Goal: Information Seeking & Learning: Check status

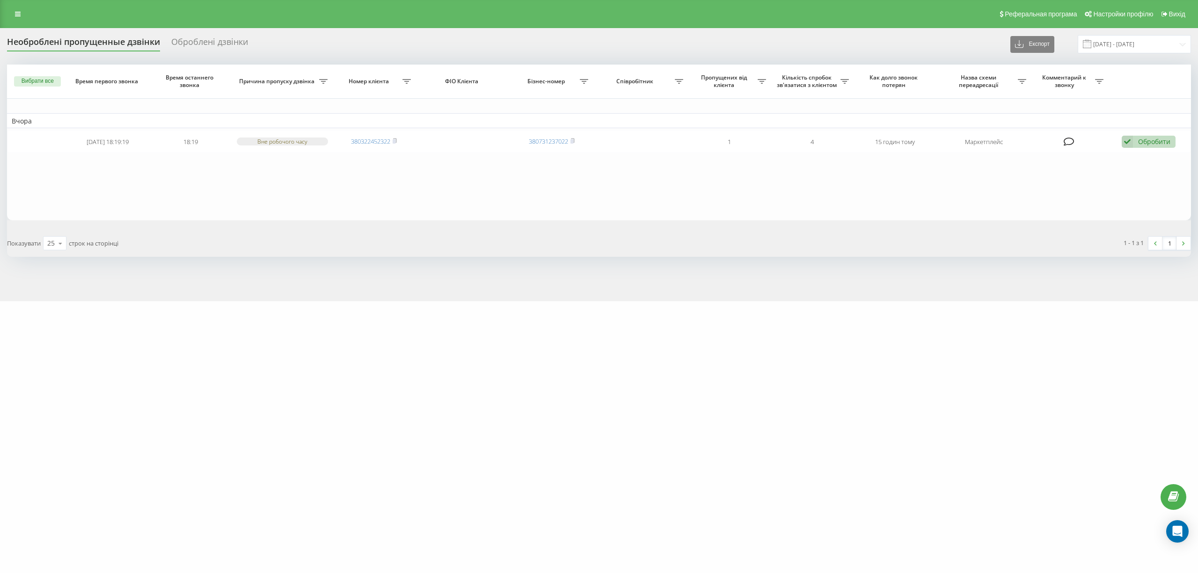
click at [138, 464] on div "motoblok.biz Проекти motoblok.biz Дашборд Центр звернень Журнал дзвінків Журнал…" at bounding box center [599, 286] width 1198 height 573
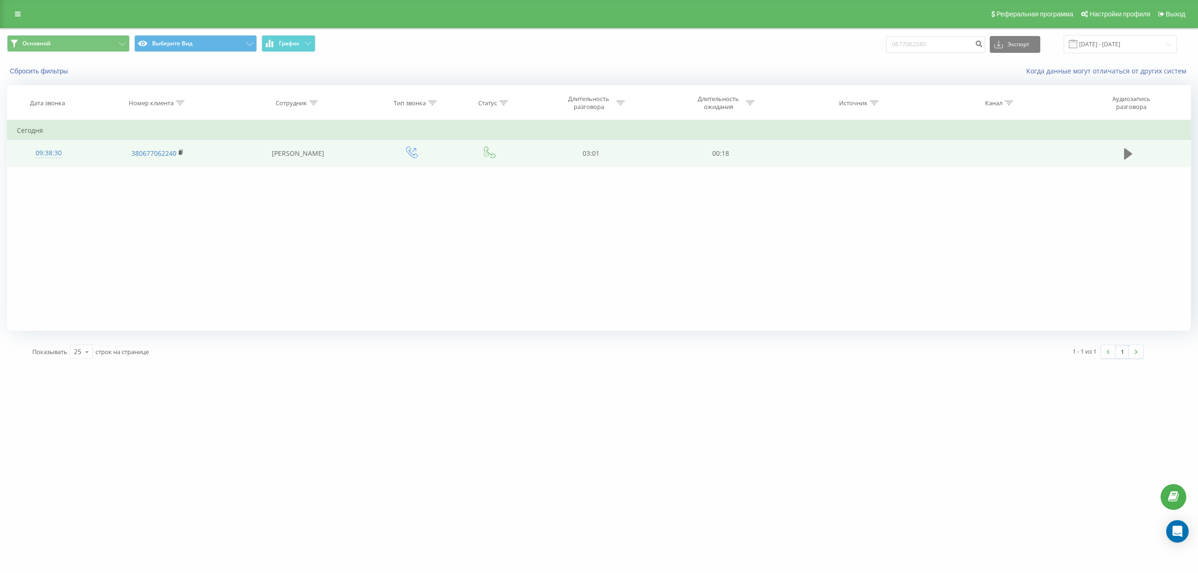
click at [1128, 158] on icon at bounding box center [1128, 153] width 8 height 13
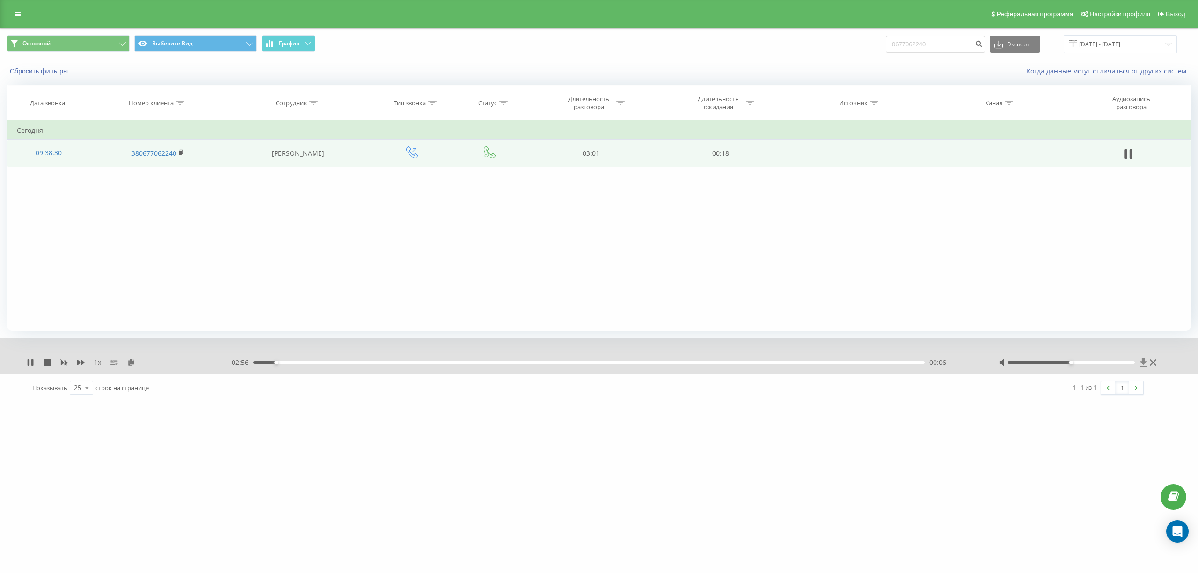
click at [1146, 363] on icon at bounding box center [1143, 362] width 8 height 9
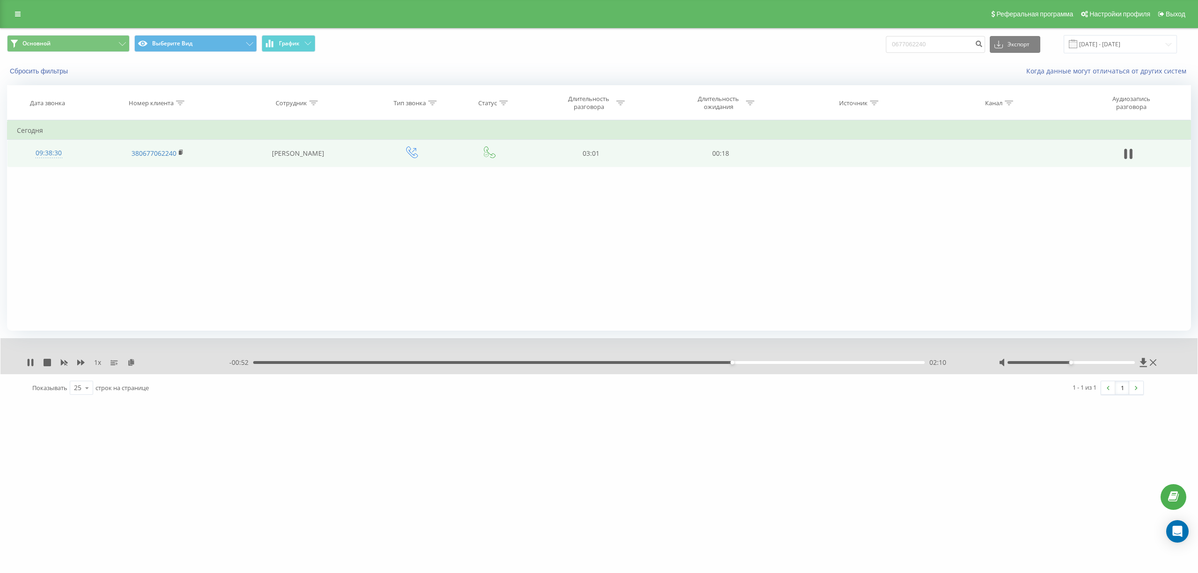
click at [38, 366] on div "1 x" at bounding box center [128, 362] width 203 height 9
click at [47, 364] on icon at bounding box center [47, 362] width 7 height 7
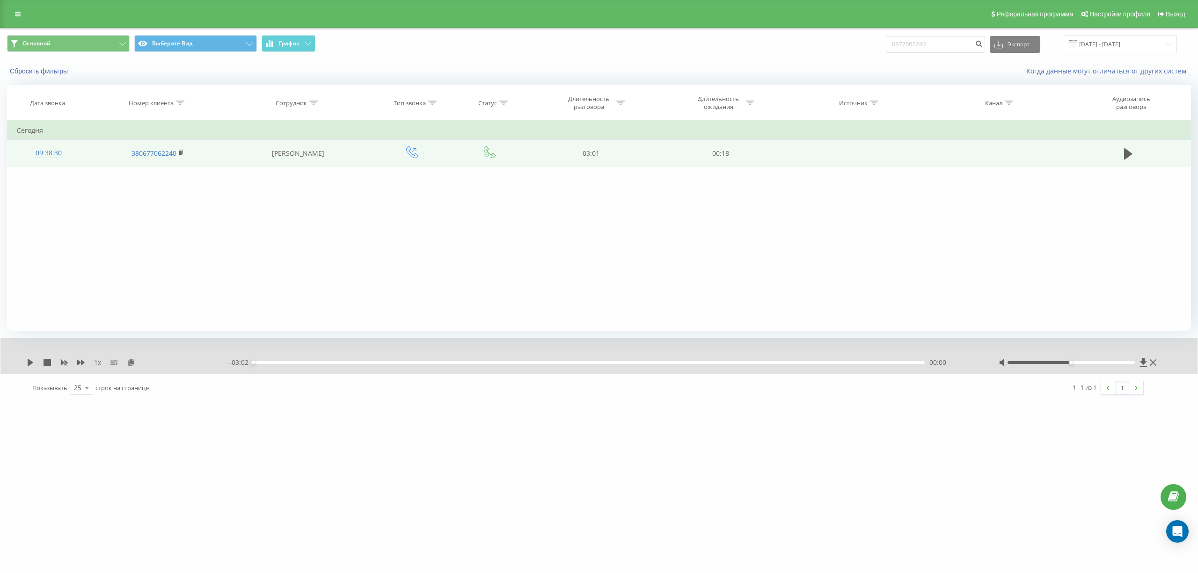
drag, startPoint x: 181, startPoint y: 528, endPoint x: 172, endPoint y: 558, distance: 31.1
click at [180, 530] on div "[DOMAIN_NAME] 0677062240 Проекты [DOMAIN_NAME] Дашборд Центр обращений Журнал з…" at bounding box center [599, 286] width 1198 height 573
